Goal: Information Seeking & Learning: Compare options

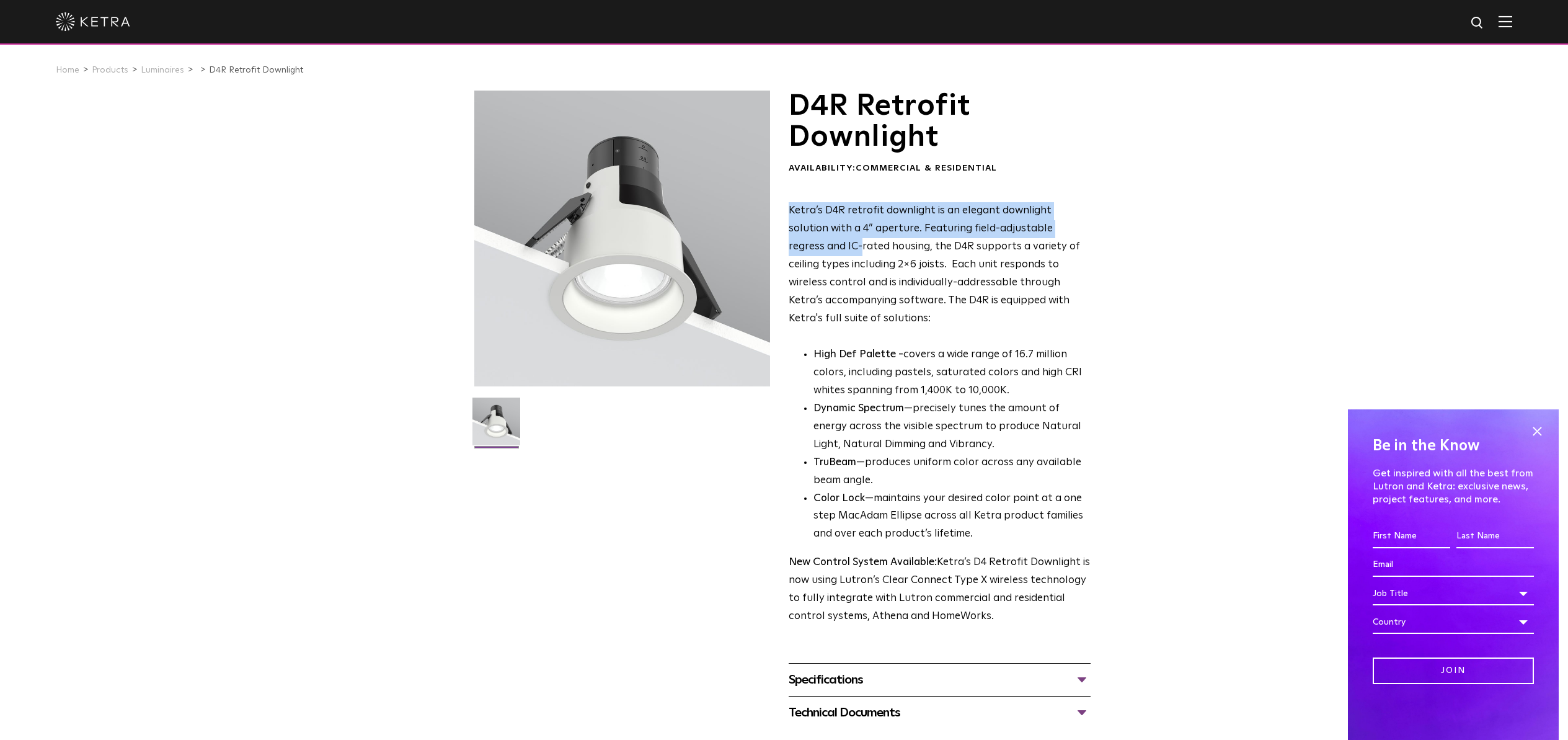
drag, startPoint x: 1566, startPoint y: 171, endPoint x: 1560, endPoint y: 234, distance: 63.3
click at [1561, 234] on div "D4R Retrofit Downlight Availability: Commercial & Residential Ketra’s D4R retro…" at bounding box center [784, 410] width 1568 height 638
click at [603, 312] on div at bounding box center [622, 238] width 296 height 296
click at [495, 405] on img at bounding box center [496, 426] width 48 height 57
click at [165, 68] on link "Luminaires" at bounding box center [162, 70] width 43 height 9
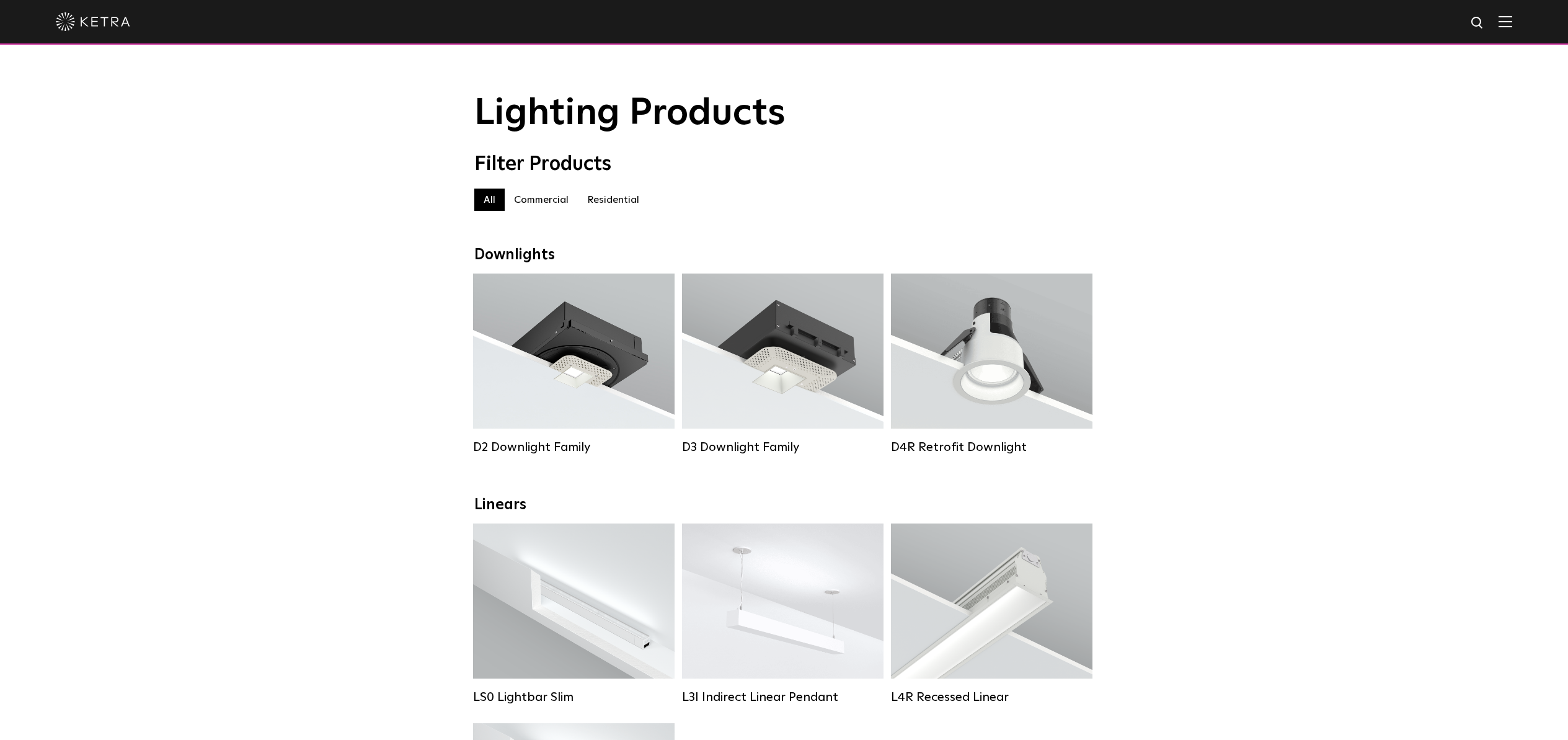
click at [611, 196] on label "Residential" at bounding box center [613, 199] width 71 height 22
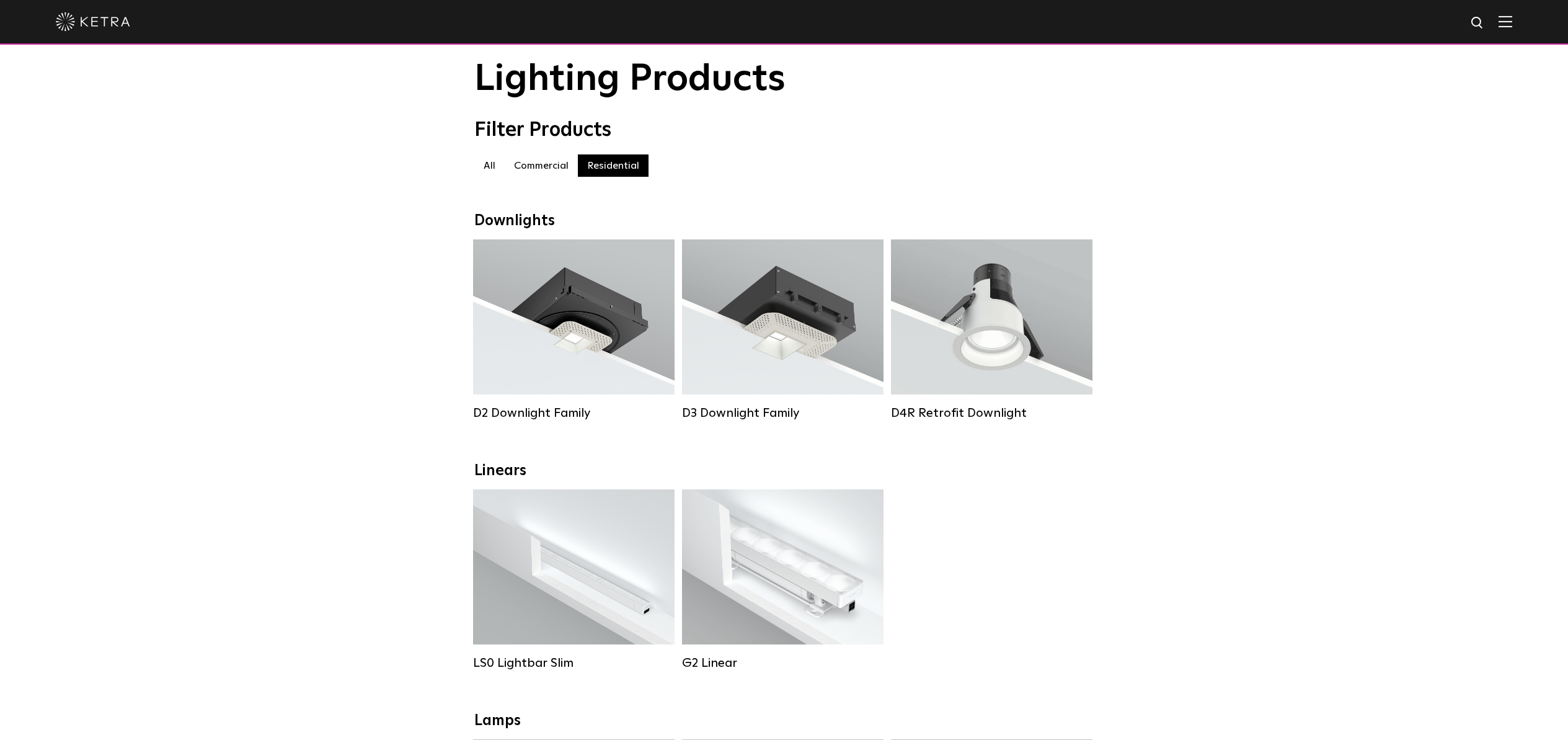
scroll to position [35, 0]
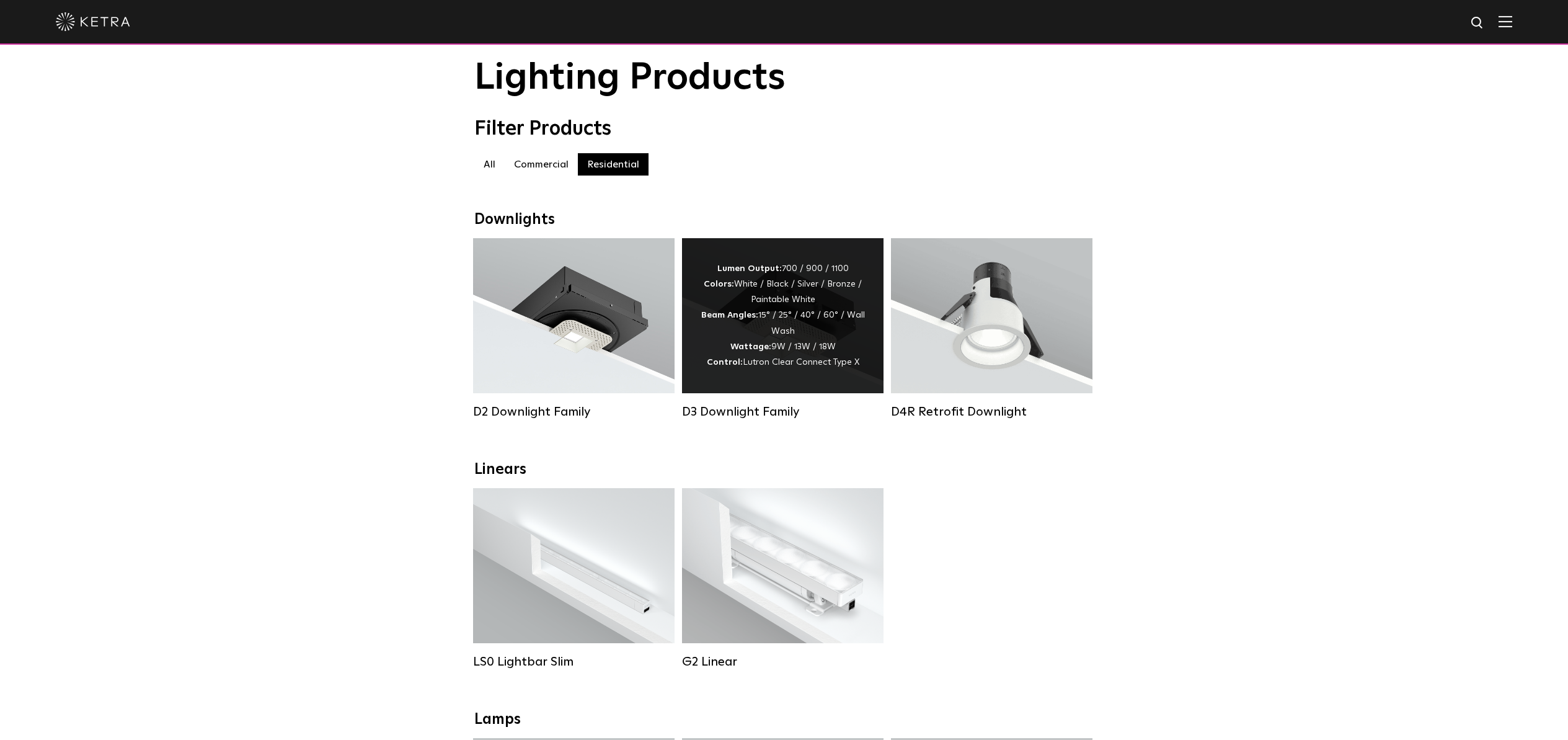
click at [790, 352] on div "Lumen Output: 700 / 900 / 1100 Colors: White / Black / Silver / Bronze / Painta…" at bounding box center [782, 316] width 164 height 109
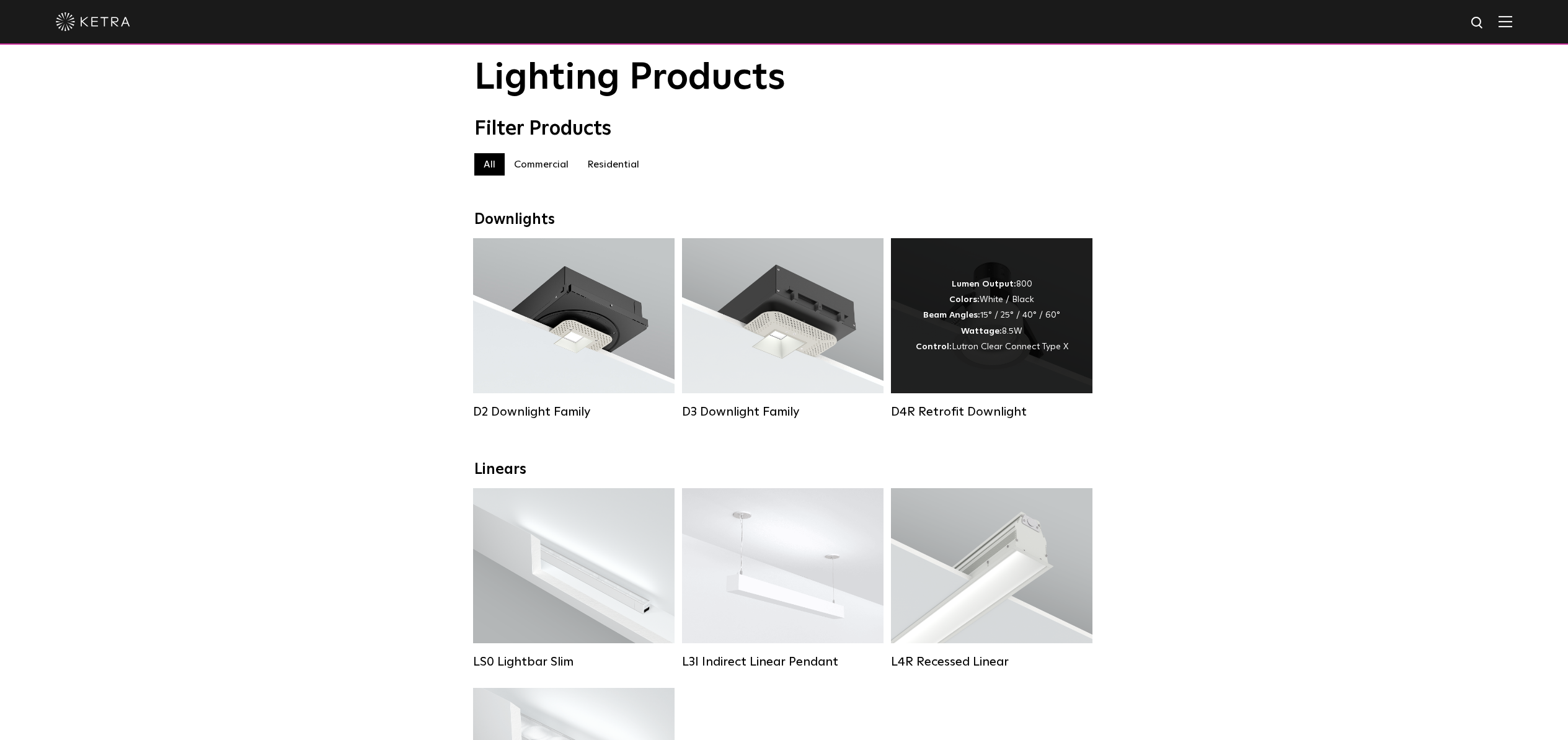
click at [1017, 314] on div "Lumen Output: 800 Colors: White / Black Beam Angles: 15° / 25° / 40° / 60° Watt…" at bounding box center [992, 316] width 152 height 78
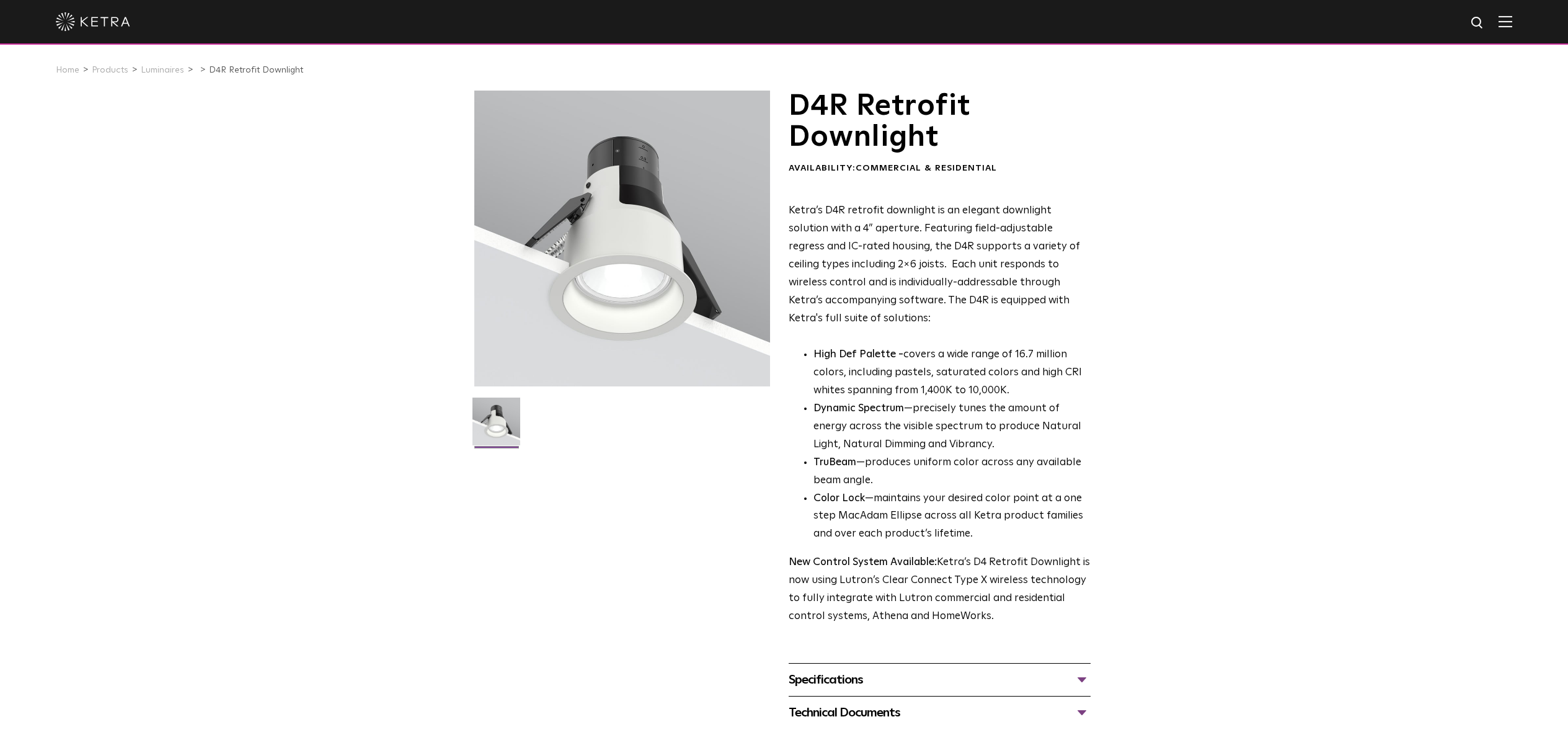
click at [614, 277] on div at bounding box center [622, 238] width 296 height 296
